Goal: Task Accomplishment & Management: Manage account settings

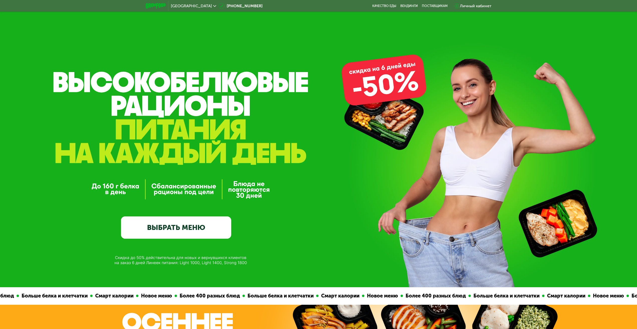
click at [464, 7] on div "Личный кабинет" at bounding box center [476, 6] width 32 height 6
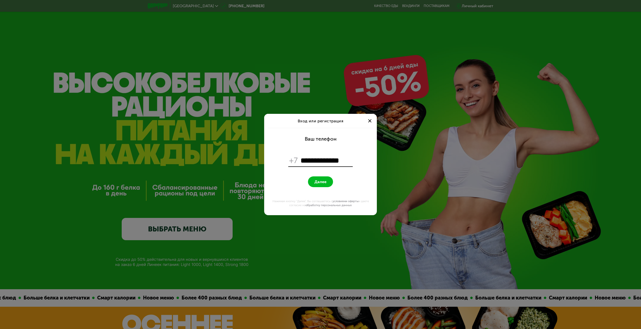
type input "**********"
click at [308, 176] on button "Далее" at bounding box center [320, 181] width 25 height 11
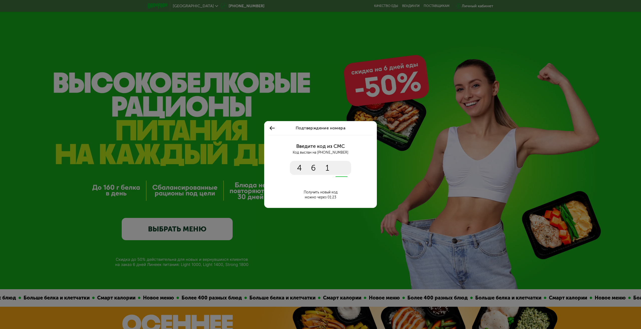
type input "****"
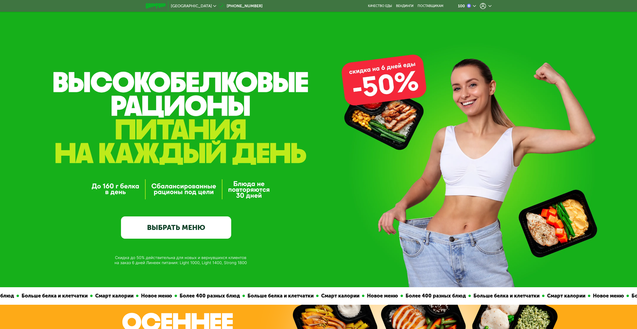
click at [488, 5] on div at bounding box center [486, 6] width 12 height 6
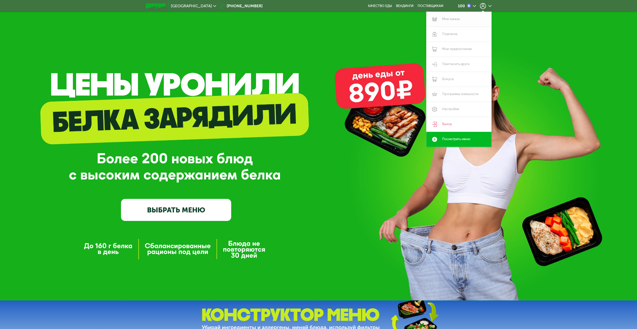
click at [453, 22] on link "Мои заказы" at bounding box center [458, 19] width 65 height 15
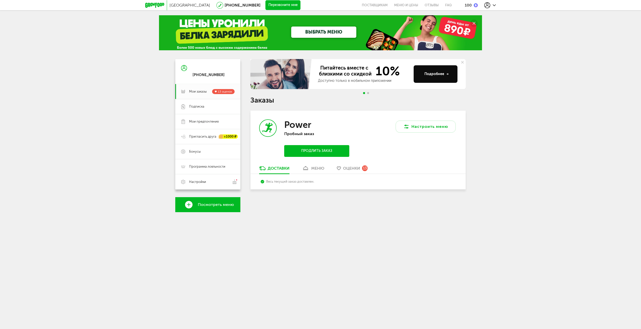
click at [374, 155] on div "Настроить меню" at bounding box center [412, 138] width 108 height 55
click at [431, 128] on button "Настроить меню" at bounding box center [426, 127] width 60 height 12
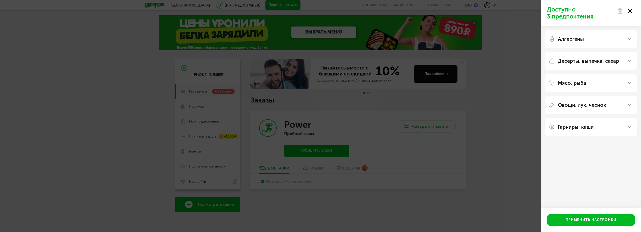
click at [629, 13] on icon at bounding box center [630, 11] width 4 height 4
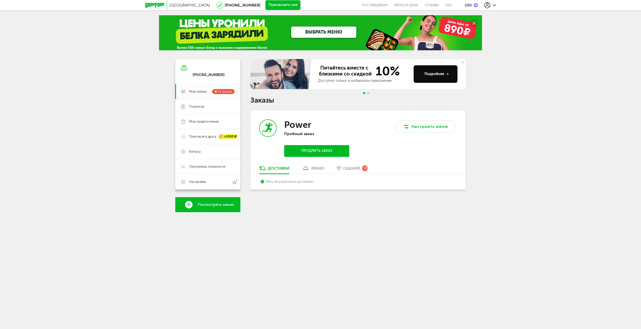
click at [487, 6] on use at bounding box center [487, 5] width 6 height 6
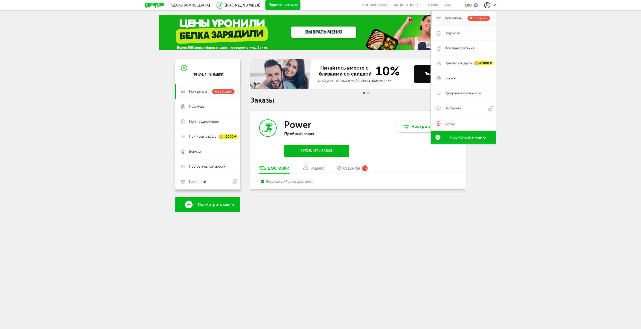
click at [463, 32] on span "Подписка" at bounding box center [467, 33] width 46 height 5
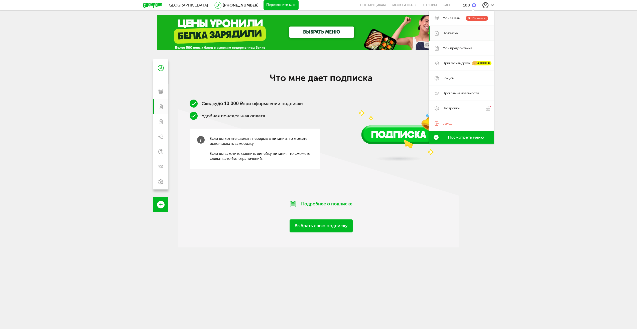
click at [347, 119] on img at bounding box center [399, 119] width 108 height 95
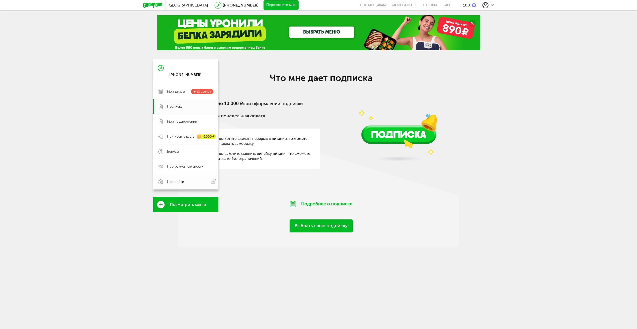
click at [181, 181] on span "Настройки" at bounding box center [175, 182] width 17 height 5
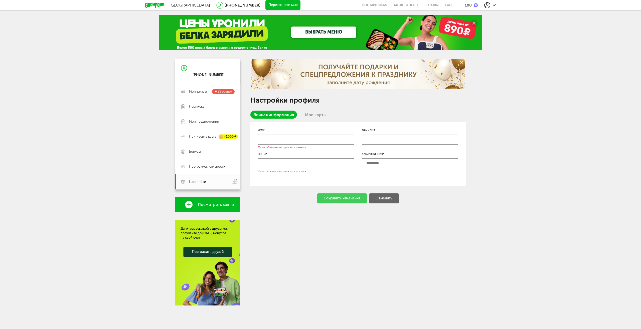
click at [320, 115] on link "Мои карты" at bounding box center [316, 115] width 28 height 8
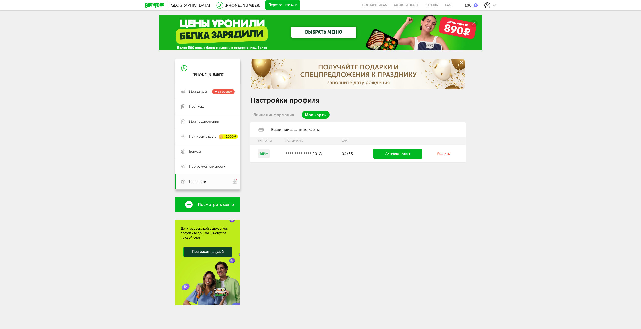
click at [444, 154] on link "Удалить" at bounding box center [443, 154] width 13 height 4
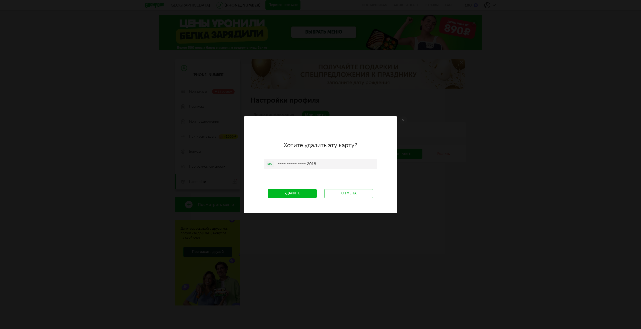
click at [303, 192] on link "Удалить" at bounding box center [292, 193] width 49 height 9
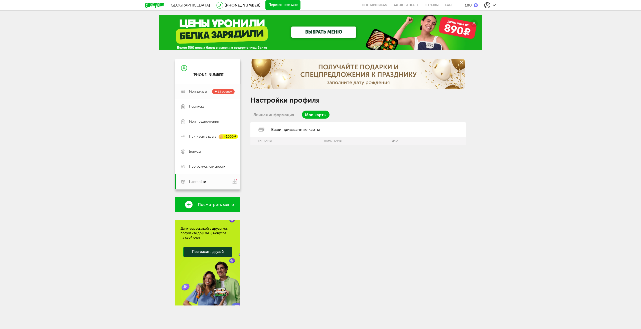
click at [190, 93] on span "Мои заказы" at bounding box center [198, 91] width 18 height 5
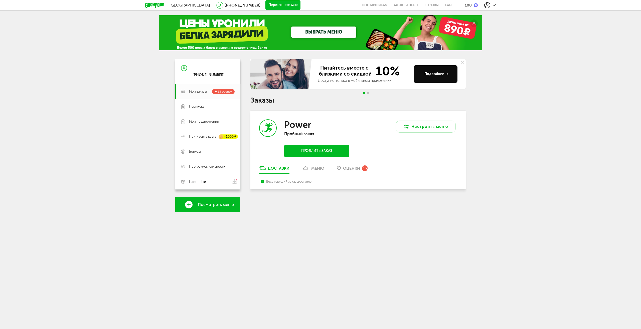
click at [312, 169] on div "меню" at bounding box center [317, 168] width 13 height 5
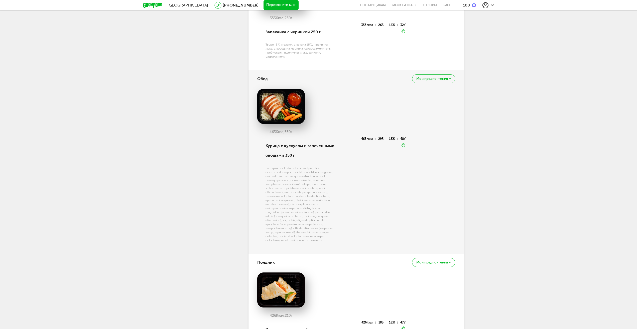
scroll to position [481, 0]
